Goal: Task Accomplishment & Management: Manage account settings

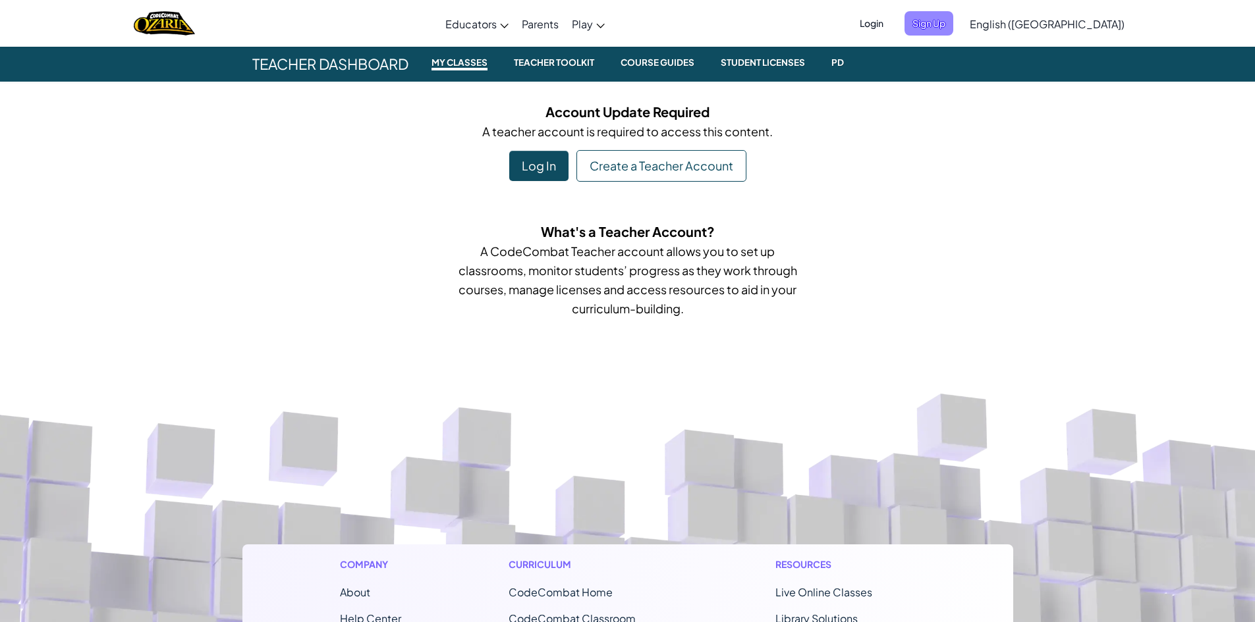
click at [953, 24] on span "Sign Up" at bounding box center [928, 23] width 49 height 24
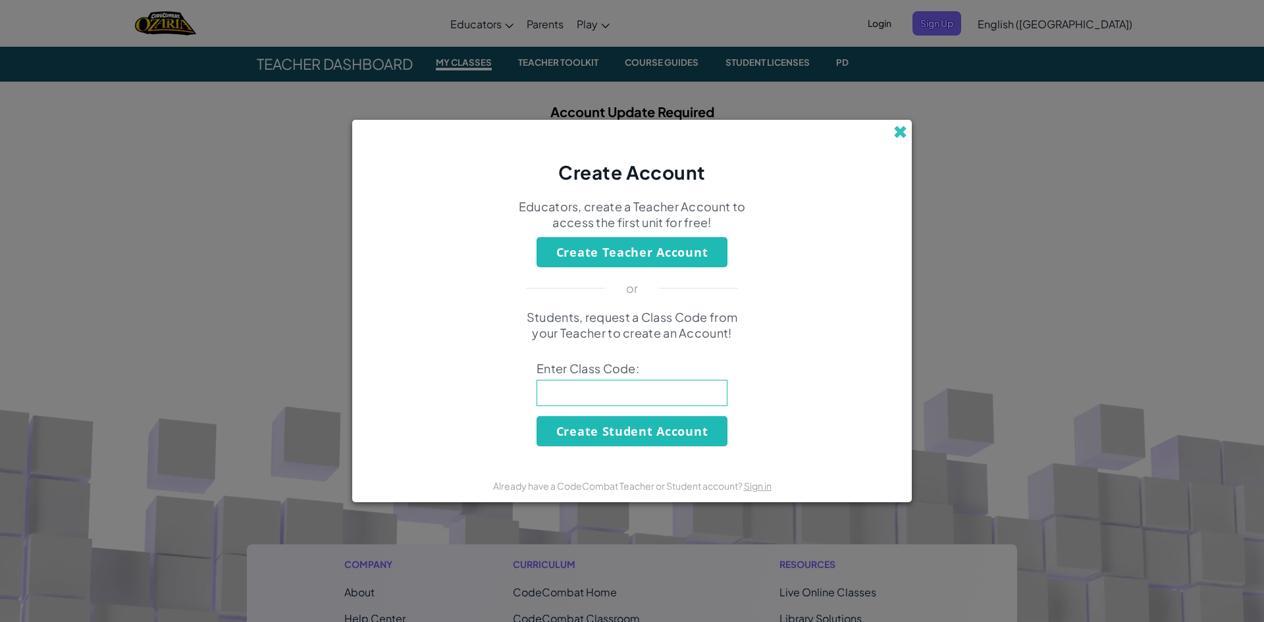
click at [900, 128] on span at bounding box center [901, 132] width 14 height 14
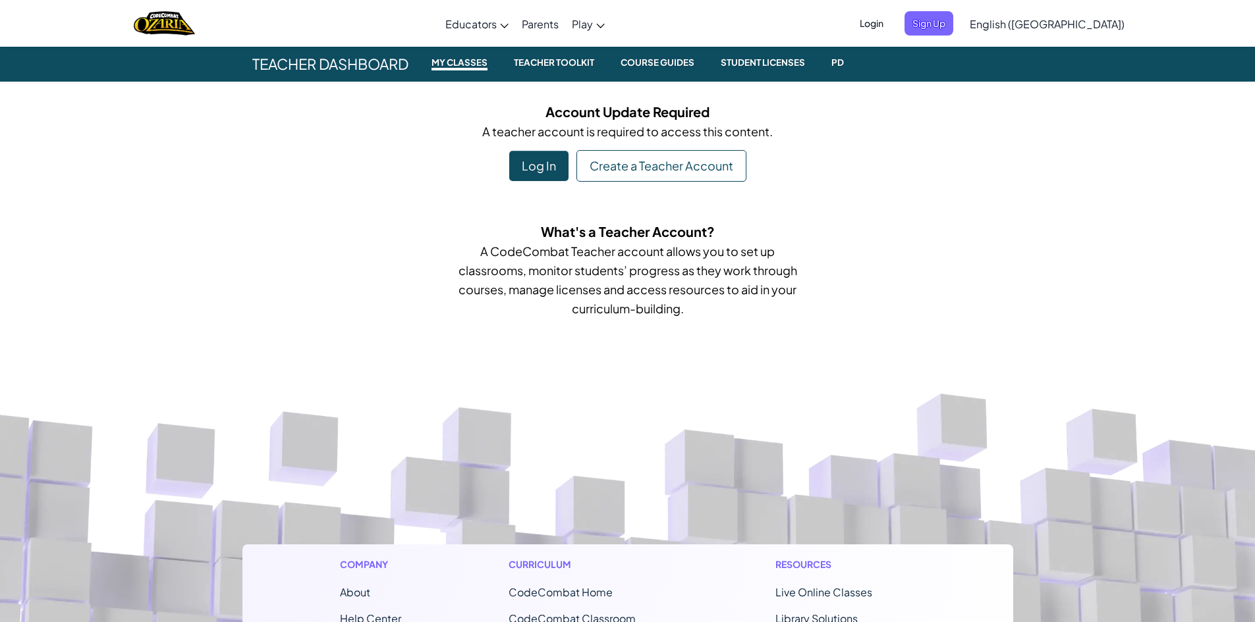
click at [517, 157] on div "Log In" at bounding box center [538, 166] width 59 height 30
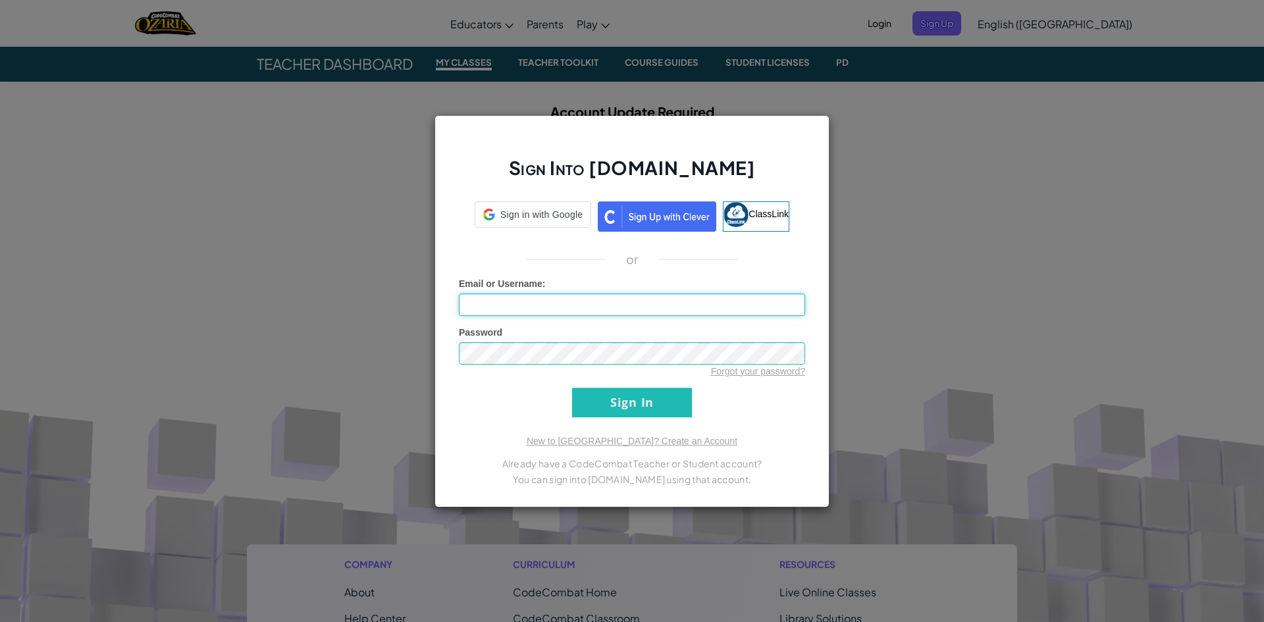
type input "[GEOGRAPHIC_DATA]"
click at [608, 409] on input "Sign In" at bounding box center [632, 403] width 120 height 30
